Goal: Task Accomplishment & Management: Manage account settings

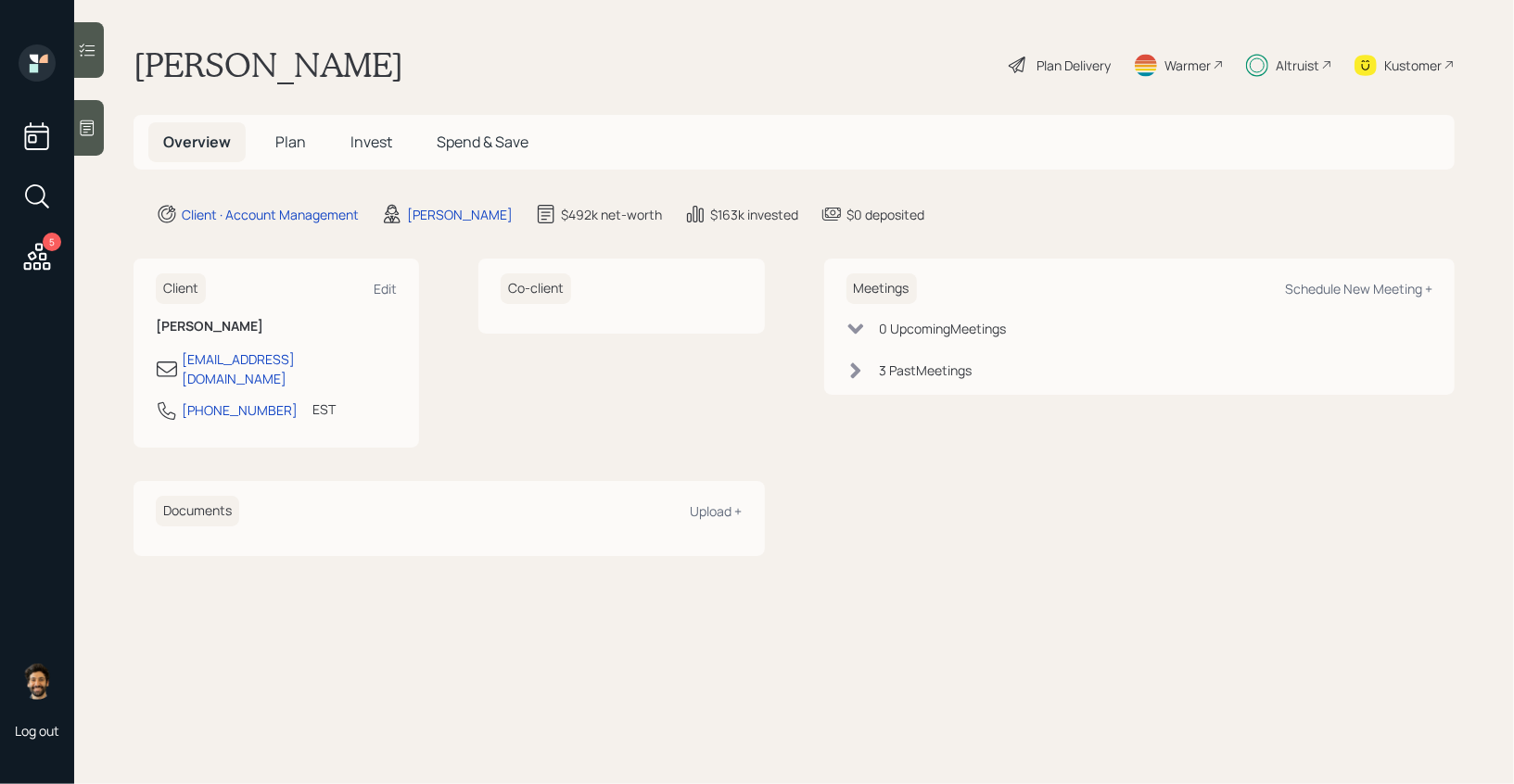
click at [375, 146] on span "Invest" at bounding box center [371, 141] width 42 height 20
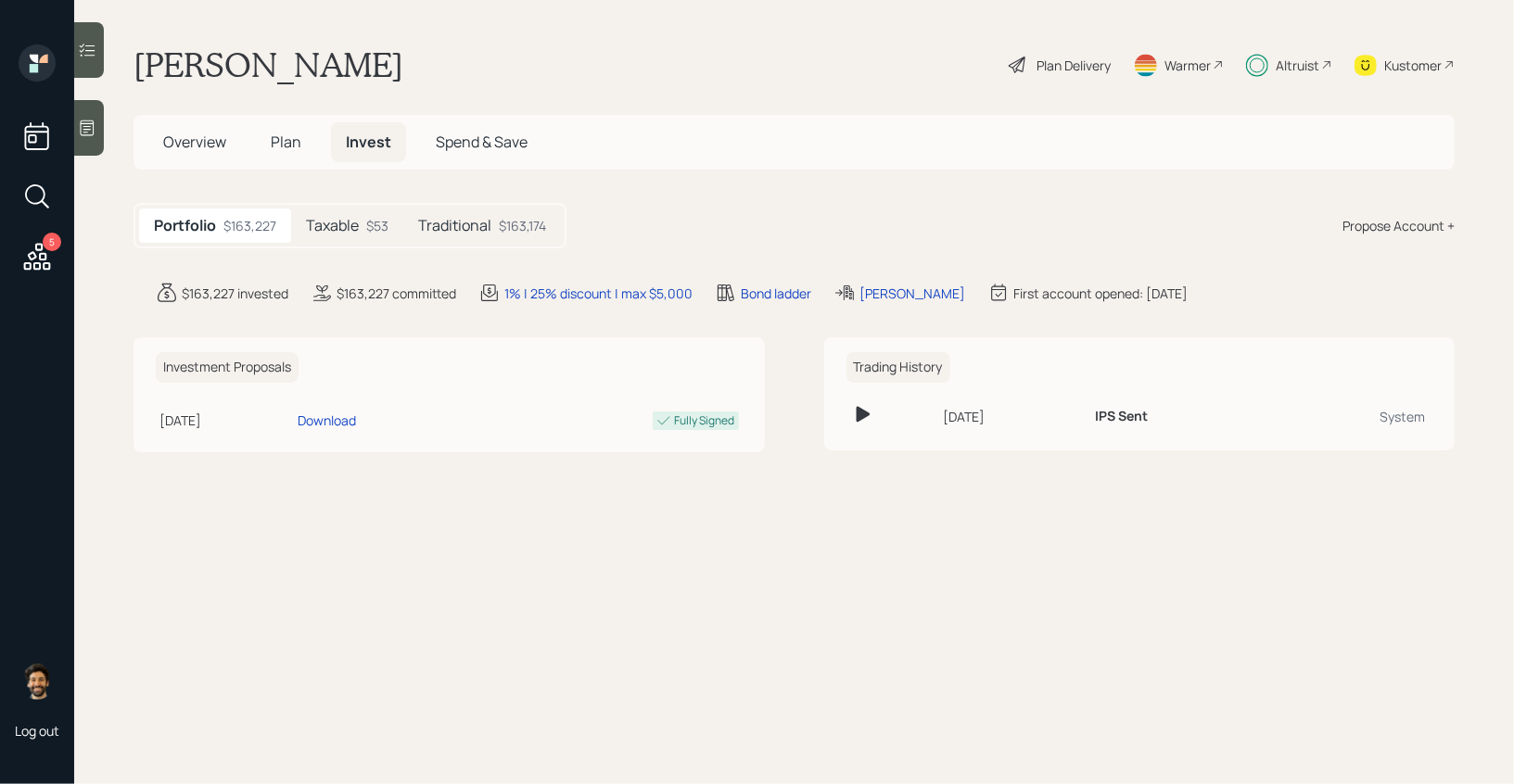
click at [447, 217] on h5 "Traditional" at bounding box center [455, 226] width 74 height 18
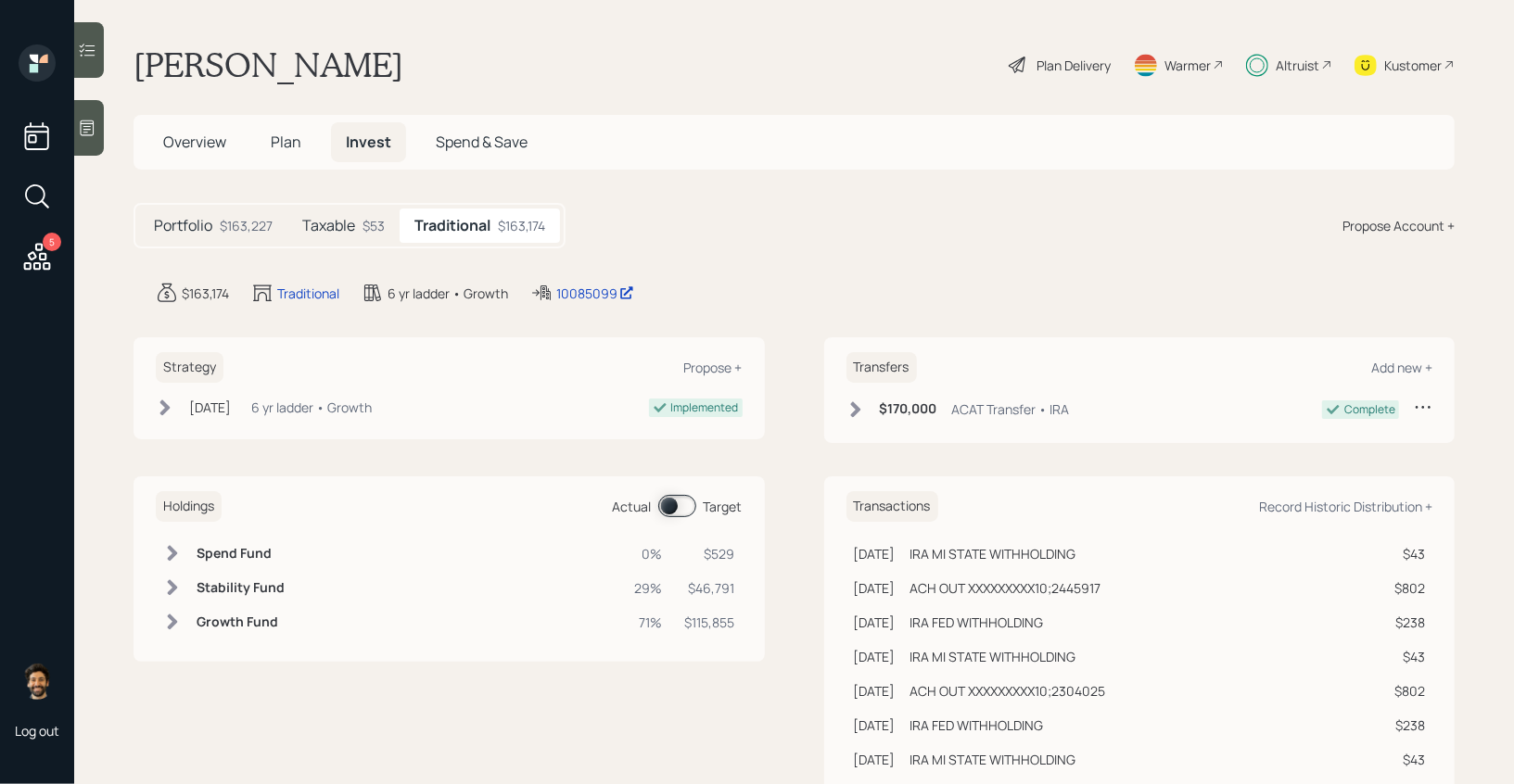
click at [1284, 69] on div "Altruist" at bounding box center [1297, 66] width 44 height 20
click at [297, 134] on span "Plan" at bounding box center [286, 141] width 31 height 20
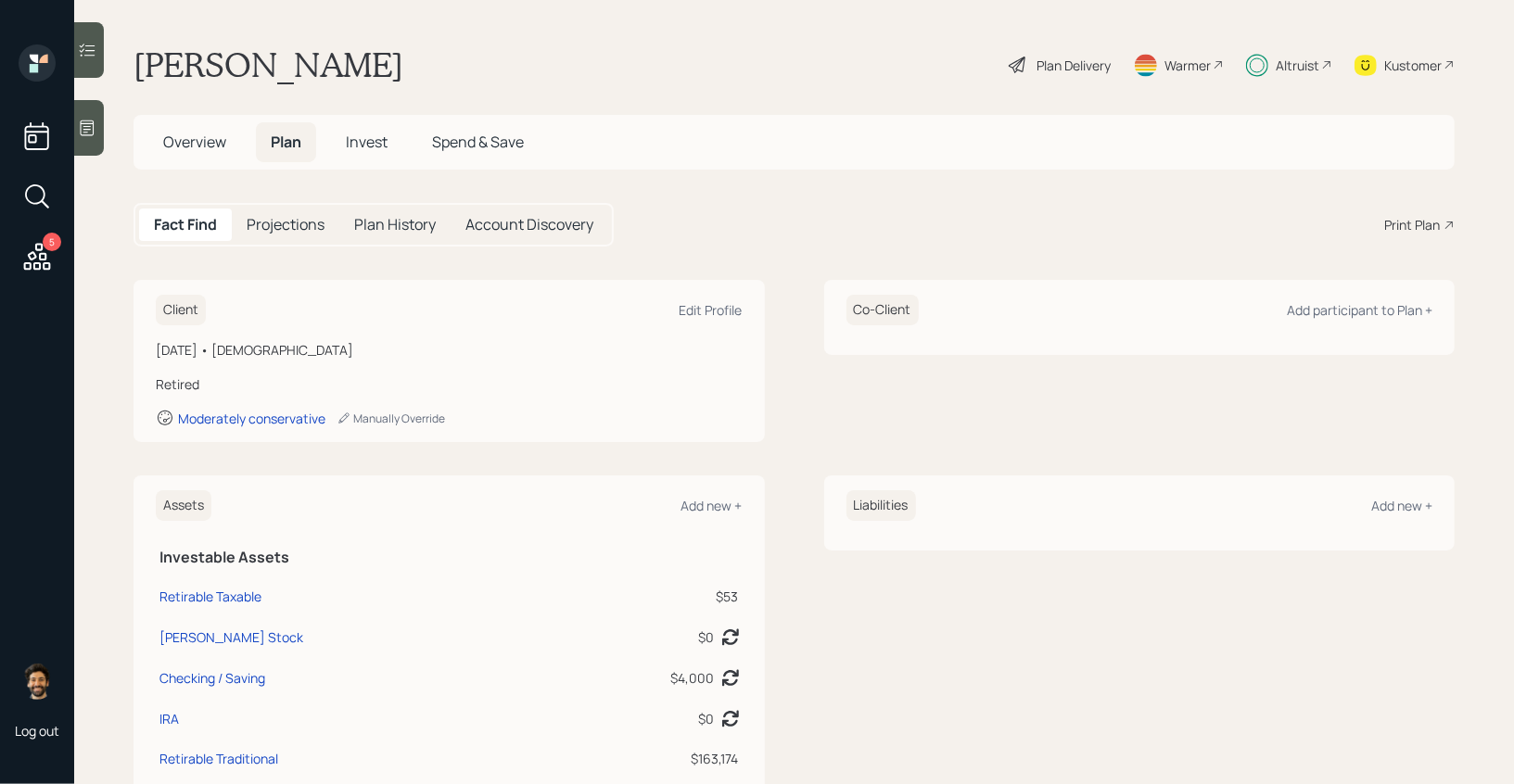
click at [370, 141] on span "Invest" at bounding box center [366, 141] width 42 height 20
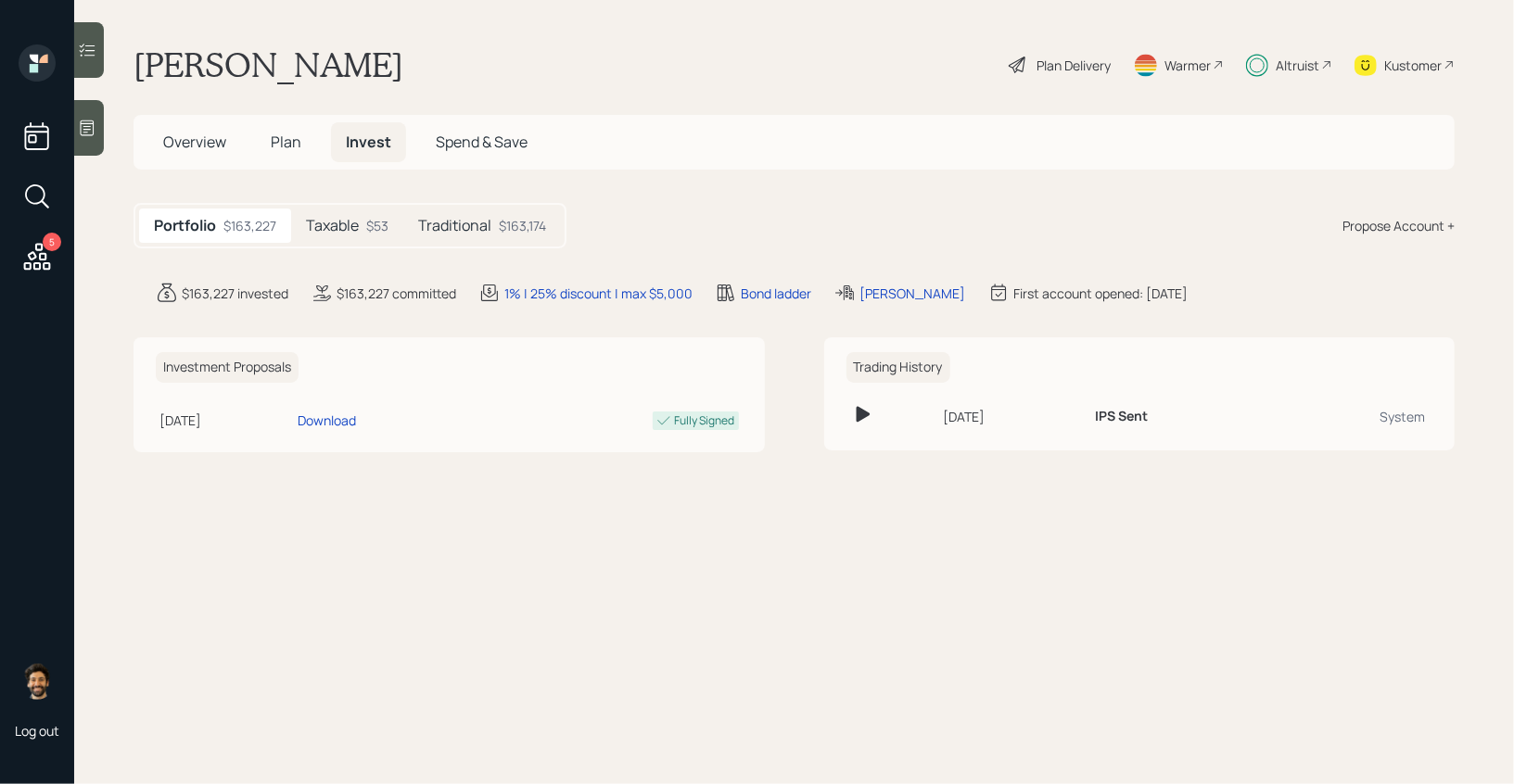
click at [488, 235] on h5 "Traditional" at bounding box center [455, 226] width 74 height 18
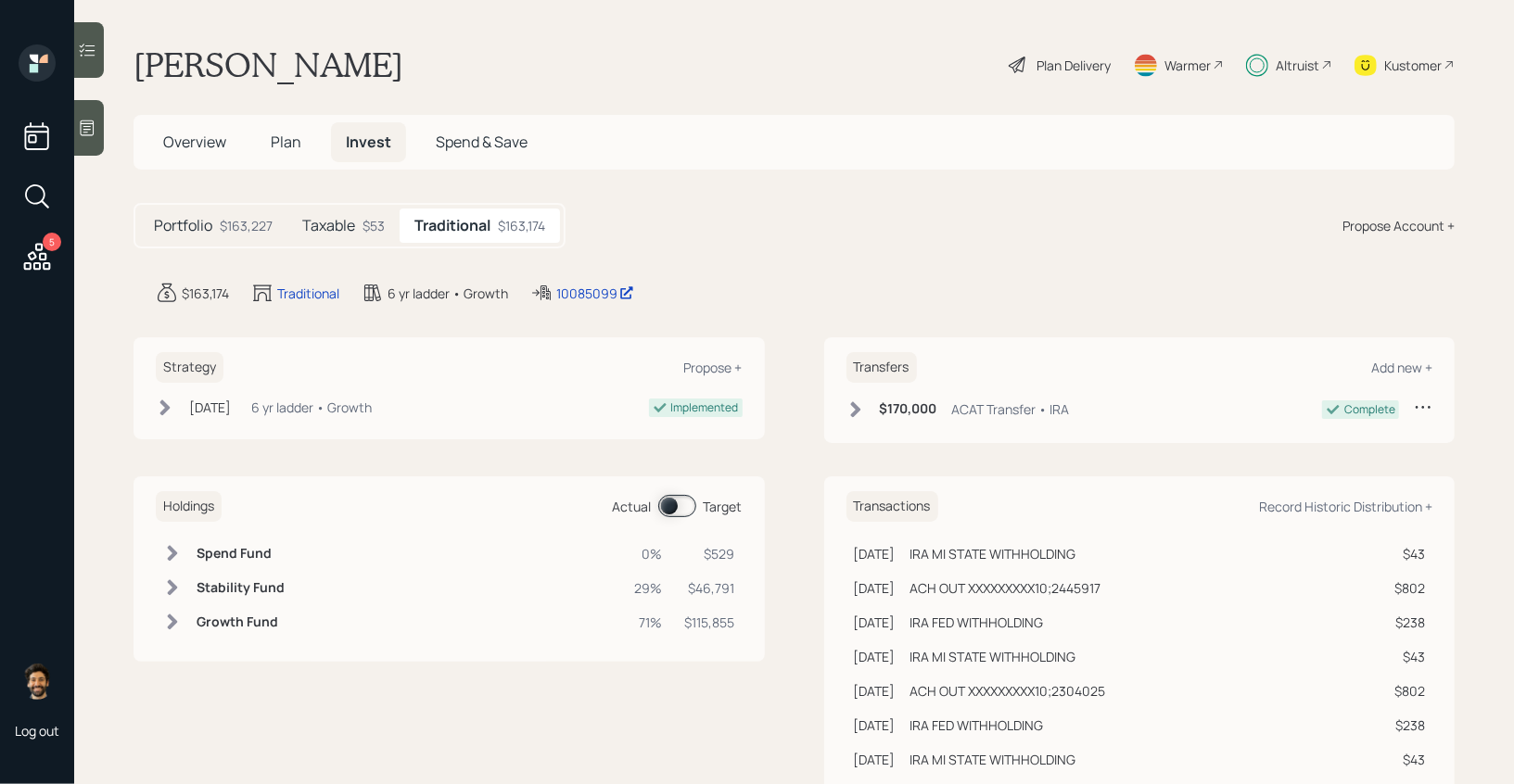
click at [667, 508] on span at bounding box center [677, 505] width 38 height 22
click at [1306, 59] on div "Altruist" at bounding box center [1297, 66] width 44 height 20
